Goal: Navigation & Orientation: Find specific page/section

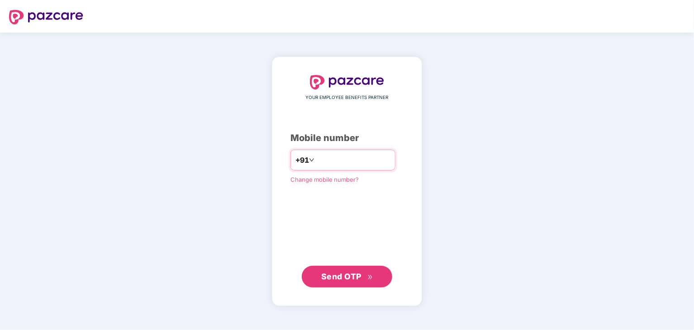
click at [347, 156] on input "number" at bounding box center [353, 160] width 74 height 14
type input "**********"
click at [342, 275] on span "Send OTP" at bounding box center [341, 275] width 40 height 9
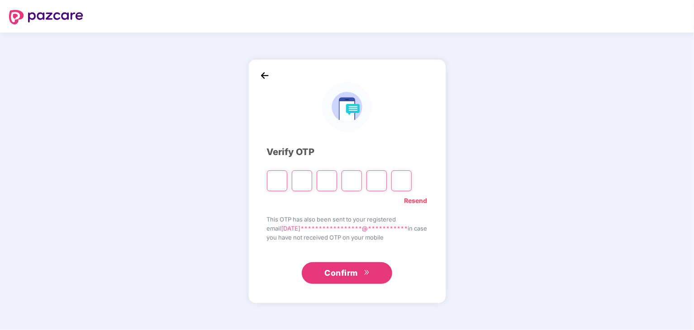
type input "*"
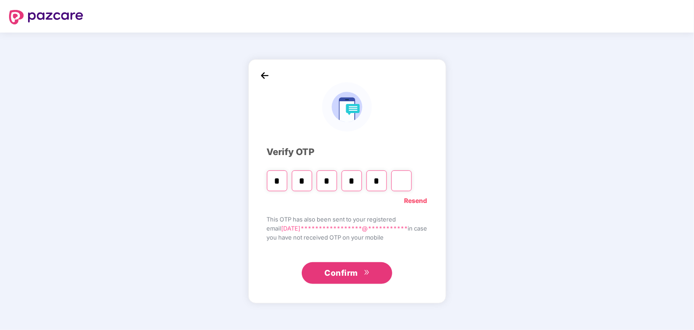
type input "*"
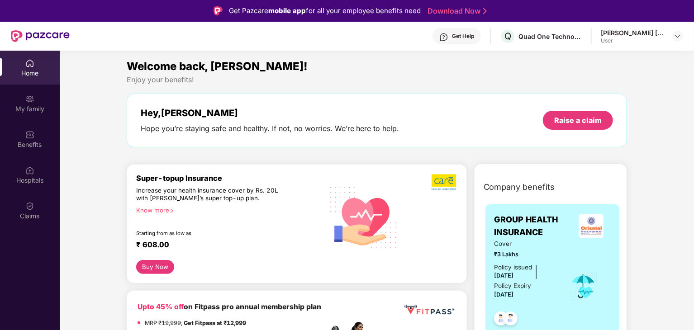
click at [34, 100] on div "My family" at bounding box center [30, 103] width 60 height 34
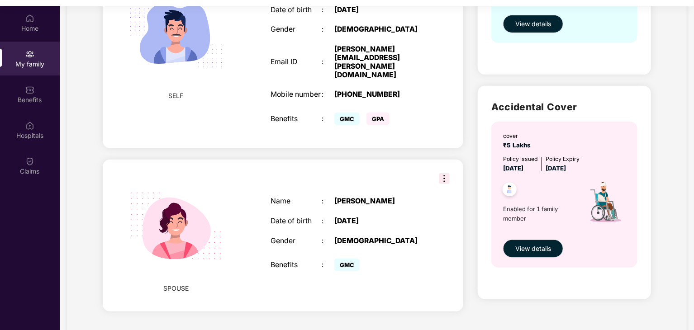
scroll to position [51, 0]
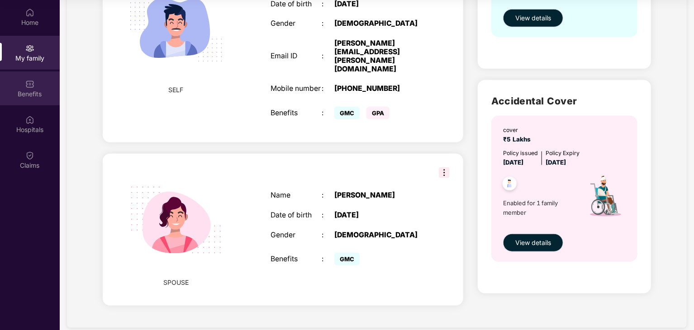
click at [22, 90] on div "Benefits" at bounding box center [30, 94] width 60 height 9
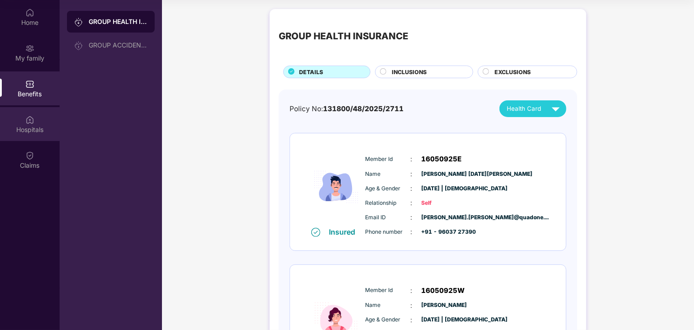
click at [24, 123] on div "Hospitals" at bounding box center [30, 124] width 60 height 34
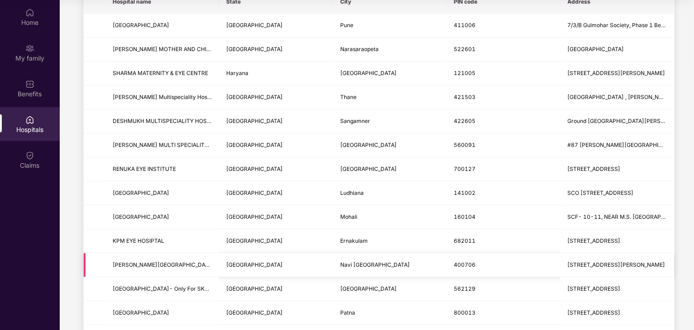
scroll to position [136, 0]
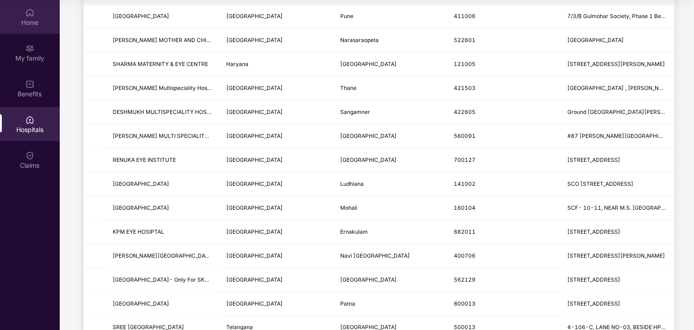
click at [27, 26] on div "Home" at bounding box center [30, 22] width 60 height 9
